Goal: Transaction & Acquisition: Download file/media

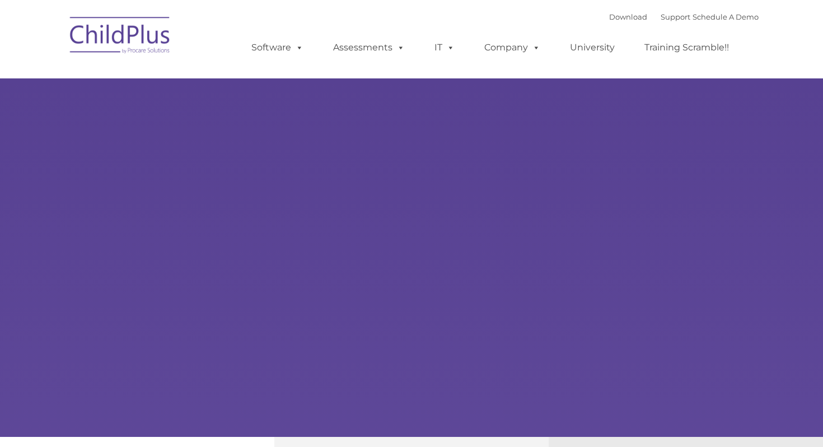
type input ""
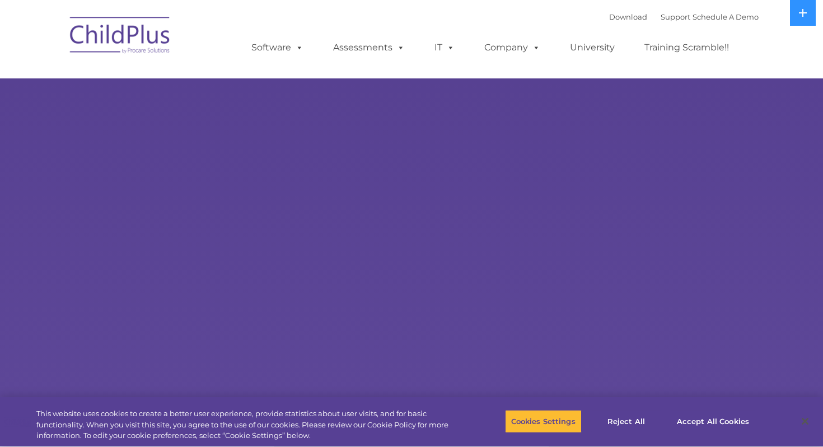
select select "MEDIUM"
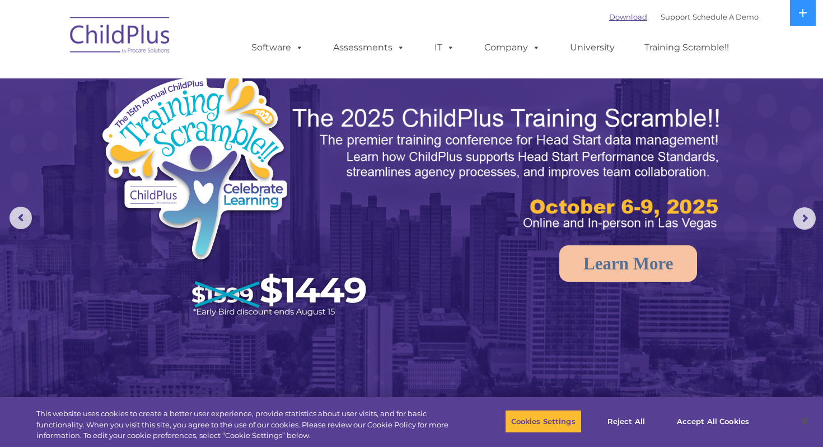
click at [609, 18] on link "Download" at bounding box center [628, 16] width 38 height 9
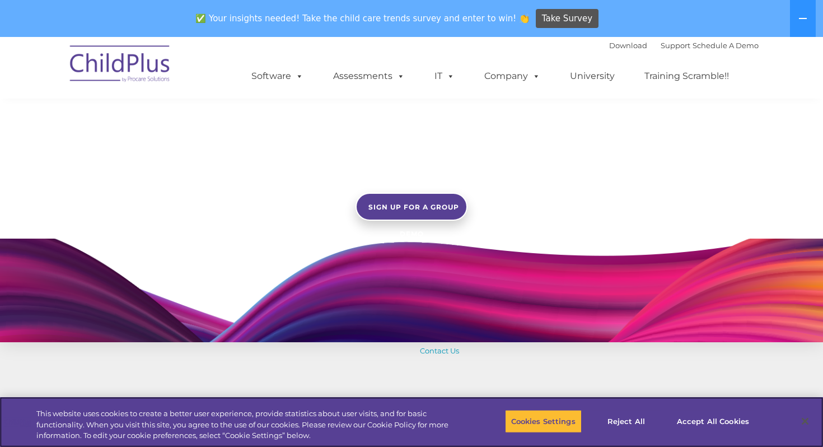
scroll to position [958, 0]
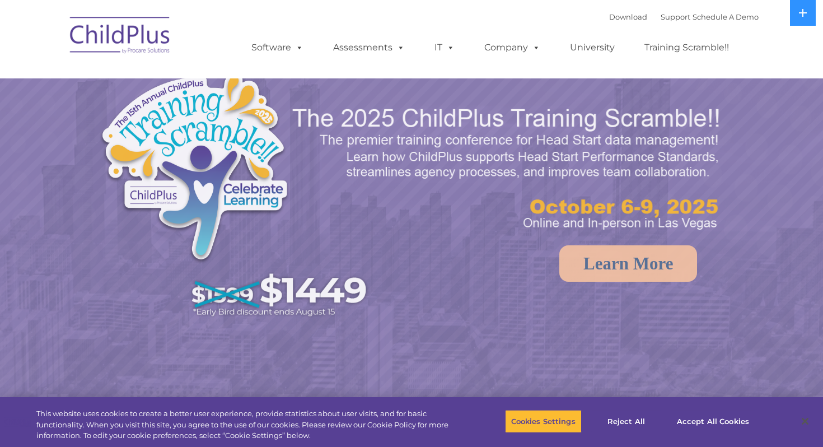
select select "MEDIUM"
